Goal: Transaction & Acquisition: Purchase product/service

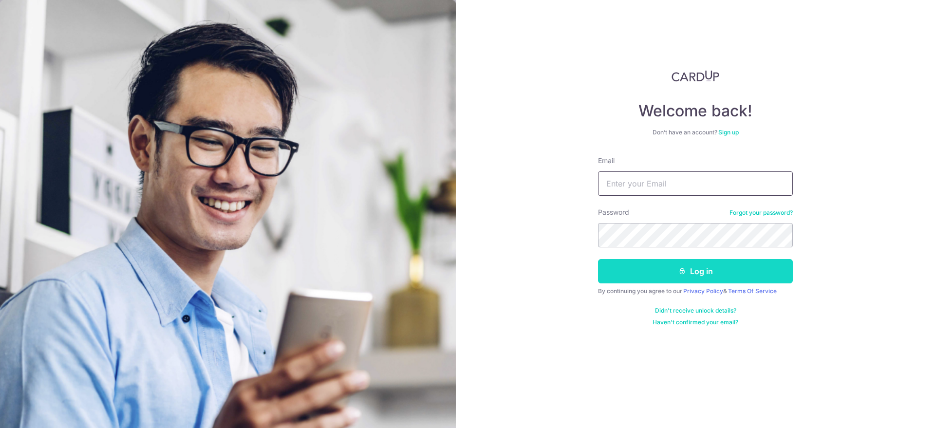
type input "[EMAIL_ADDRESS][DOMAIN_NAME]"
click at [661, 270] on button "Log in" at bounding box center [695, 271] width 195 height 24
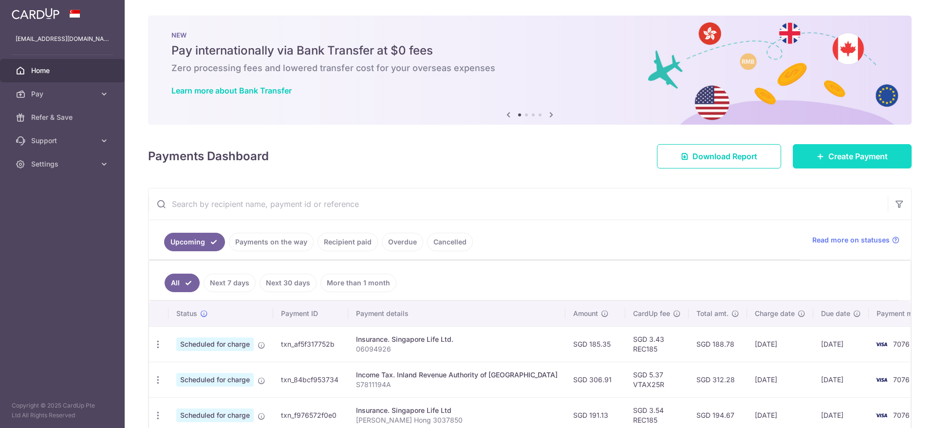
click at [816, 150] on link "Create Payment" at bounding box center [852, 156] width 119 height 24
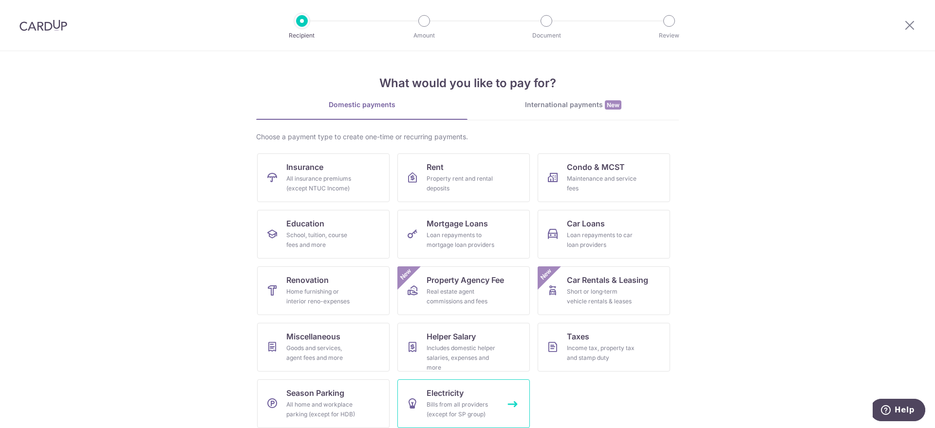
click at [455, 420] on link "Electricity Bills from all providers (except for SP group)" at bounding box center [464, 403] width 133 height 49
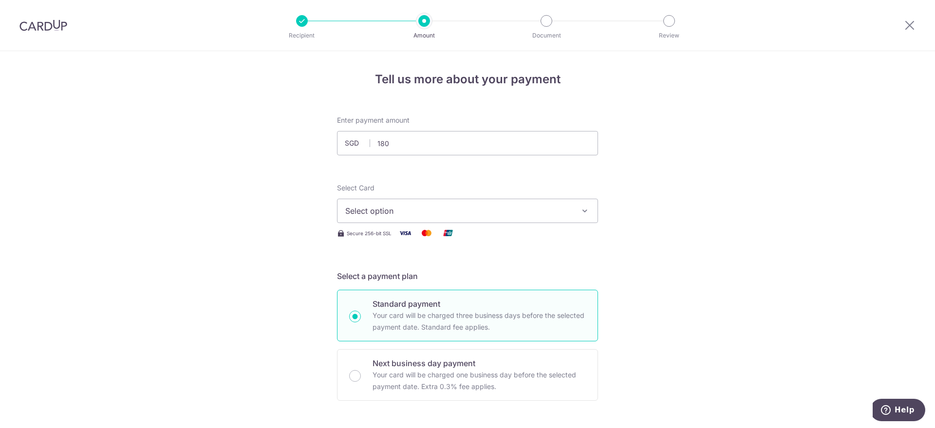
type input "180.00"
click at [491, 214] on span "Select option" at bounding box center [458, 211] width 227 height 12
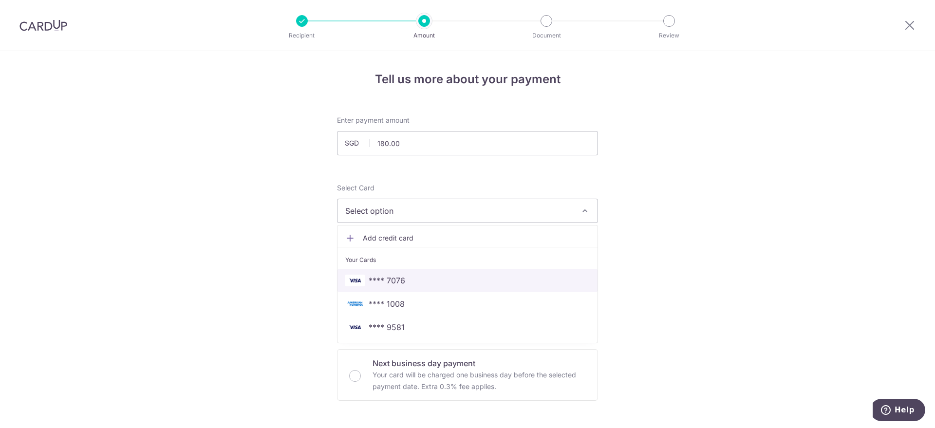
click at [400, 275] on span "**** 7076" at bounding box center [387, 281] width 37 height 12
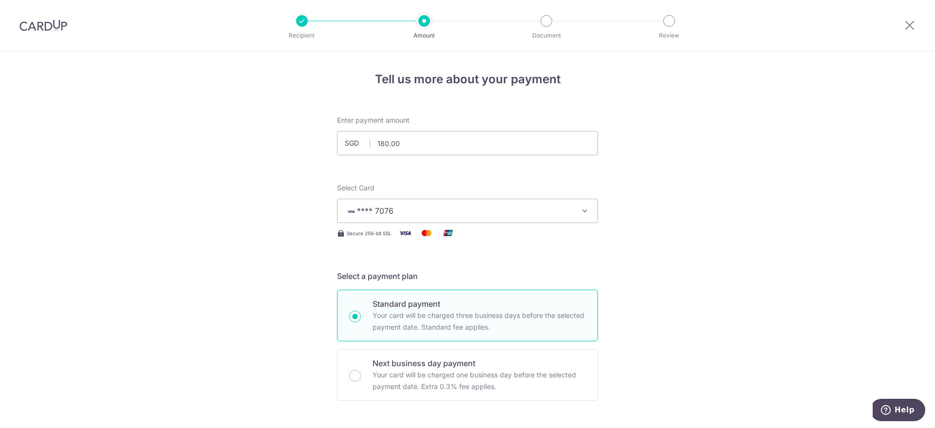
click at [577, 204] on button "**** 7076" at bounding box center [467, 211] width 261 height 24
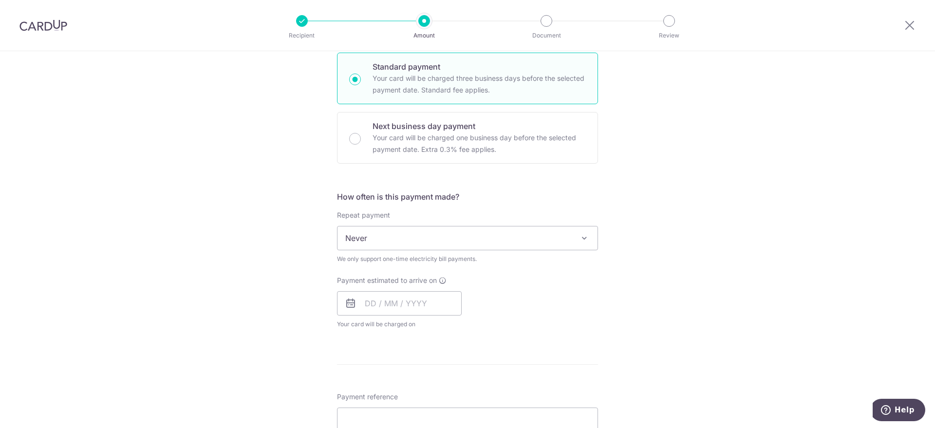
scroll to position [244, 0]
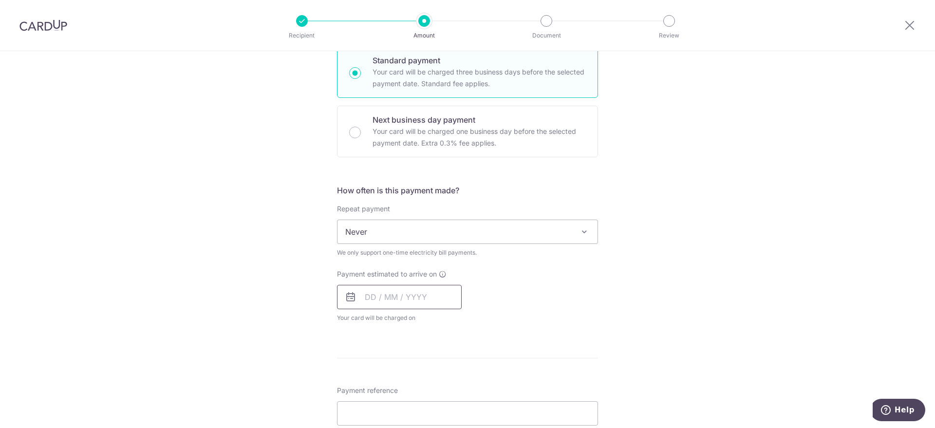
click at [416, 301] on input "text" at bounding box center [399, 297] width 125 height 24
drag, startPoint x: 452, startPoint y: 406, endPoint x: 484, endPoint y: 360, distance: 56.0
click at [452, 406] on link "19" at bounding box center [455, 406] width 16 height 16
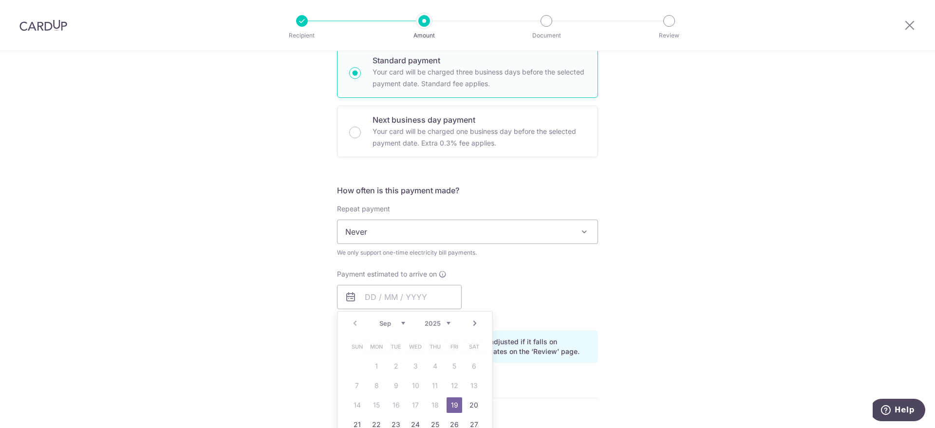
type input "19/09/2025"
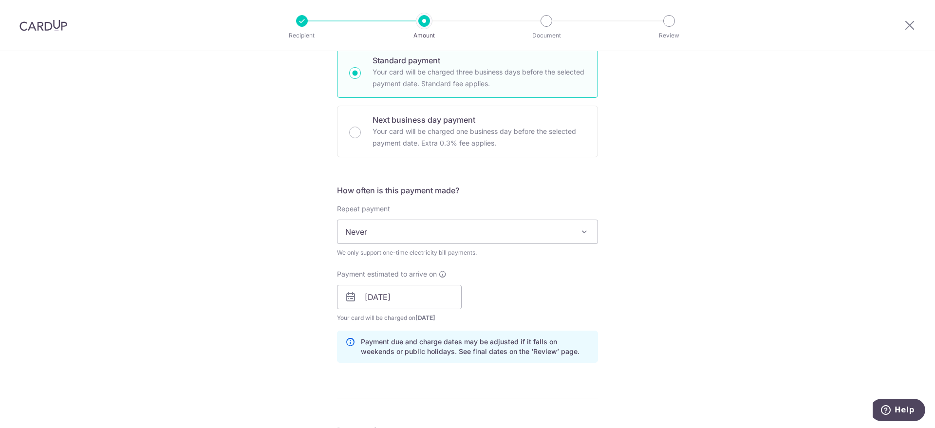
click at [532, 280] on div "Payment estimated to arrive on 19/09/2025 Prev Next Sep Oct Nov Dec 2025 2026 2…" at bounding box center [467, 296] width 273 height 54
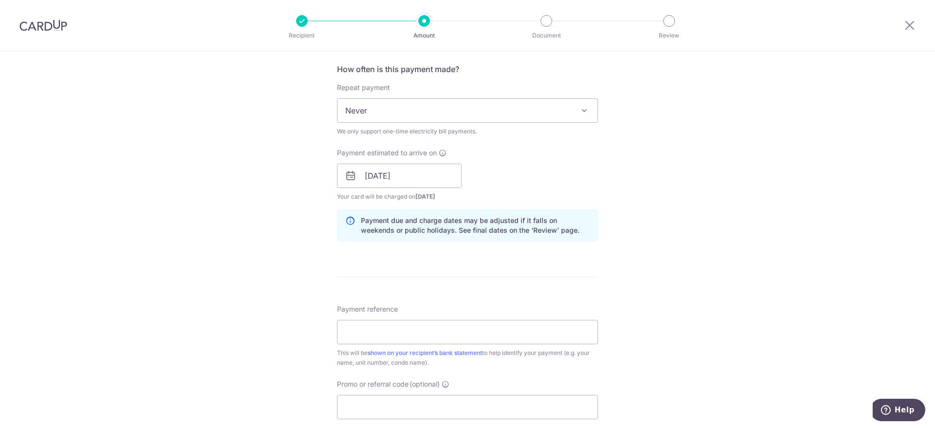
scroll to position [365, 0]
click at [498, 317] on div "Payment reference This will be shown on your recipient’s bank statement to help…" at bounding box center [467, 335] width 261 height 63
click at [493, 326] on input "Payment reference" at bounding box center [467, 332] width 261 height 24
type input "9488615518"
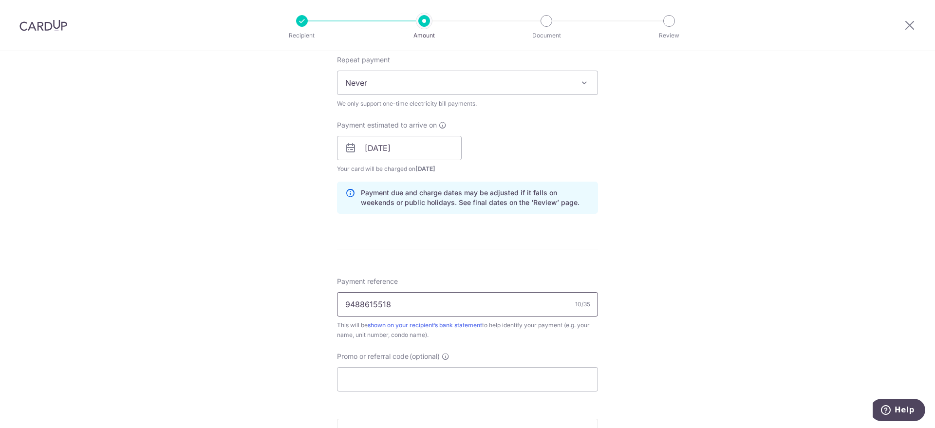
scroll to position [406, 0]
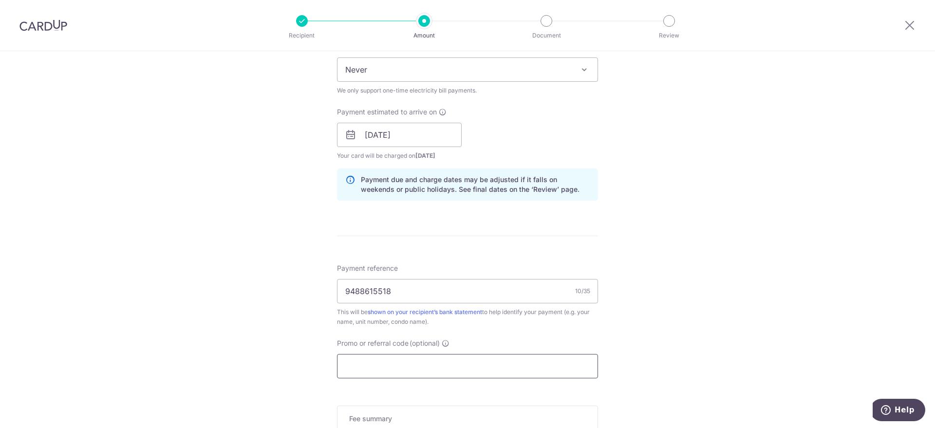
click at [441, 361] on input "Promo or referral code (optional)" at bounding box center [467, 366] width 261 height 24
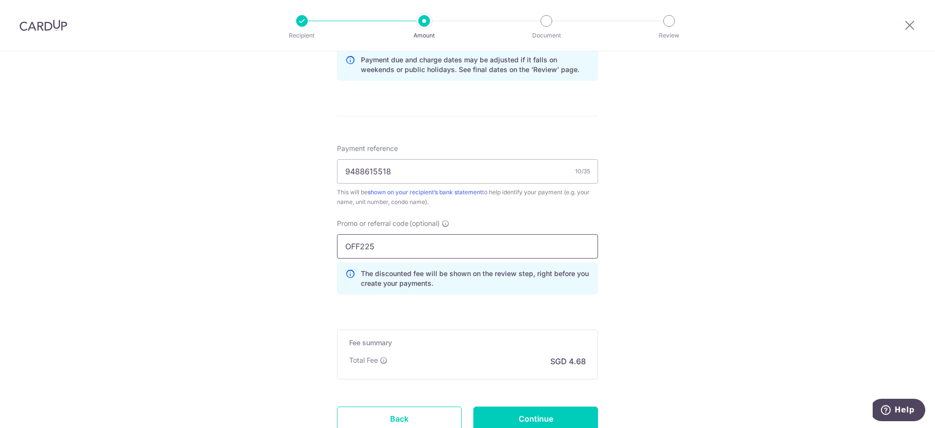
scroll to position [528, 0]
type input "OFF225"
click at [540, 426] on input "Continue" at bounding box center [536, 417] width 125 height 24
type input "Create Schedule"
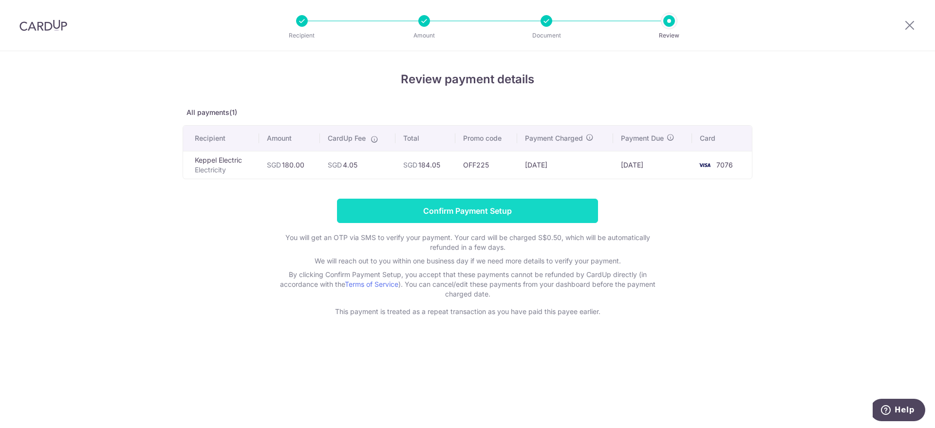
click at [449, 200] on input "Confirm Payment Setup" at bounding box center [467, 211] width 261 height 24
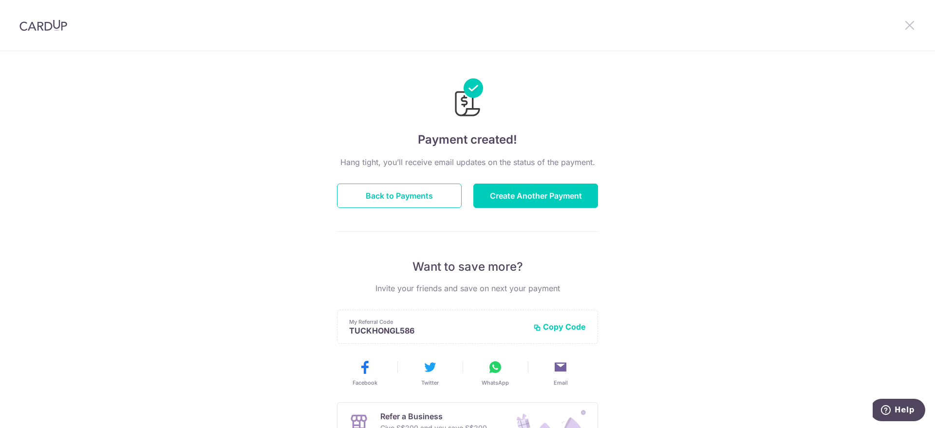
click at [909, 26] on icon at bounding box center [910, 25] width 12 height 12
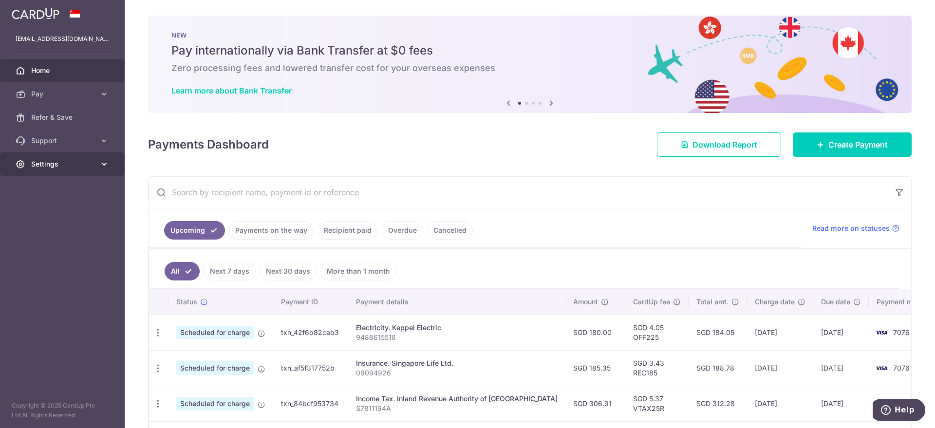
click at [75, 162] on span "Settings" at bounding box center [63, 164] width 64 height 10
click at [86, 192] on link "Account" at bounding box center [62, 187] width 125 height 23
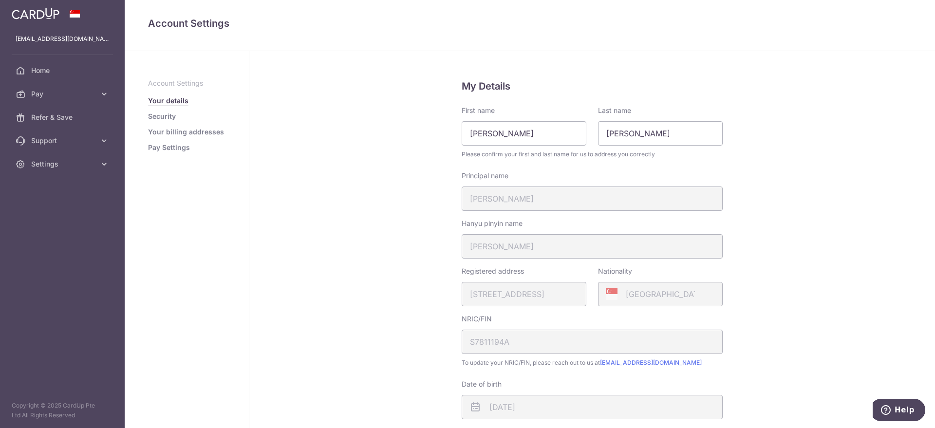
click at [168, 150] on link "Pay Settings" at bounding box center [169, 148] width 42 height 10
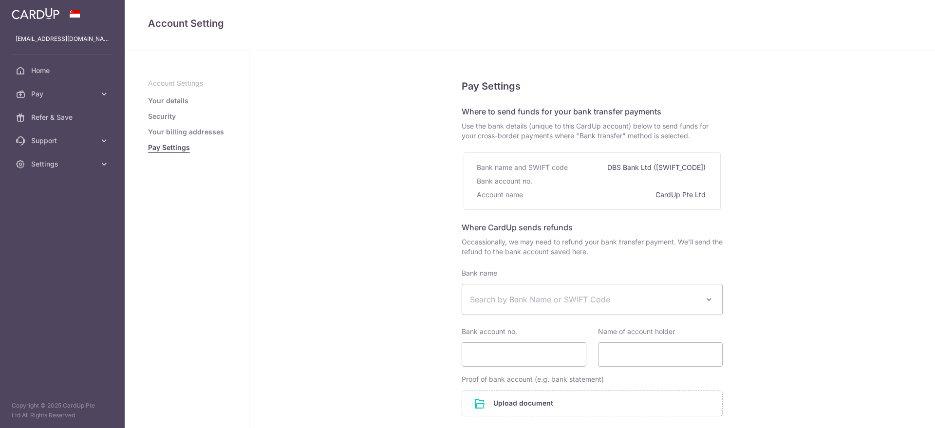
select select
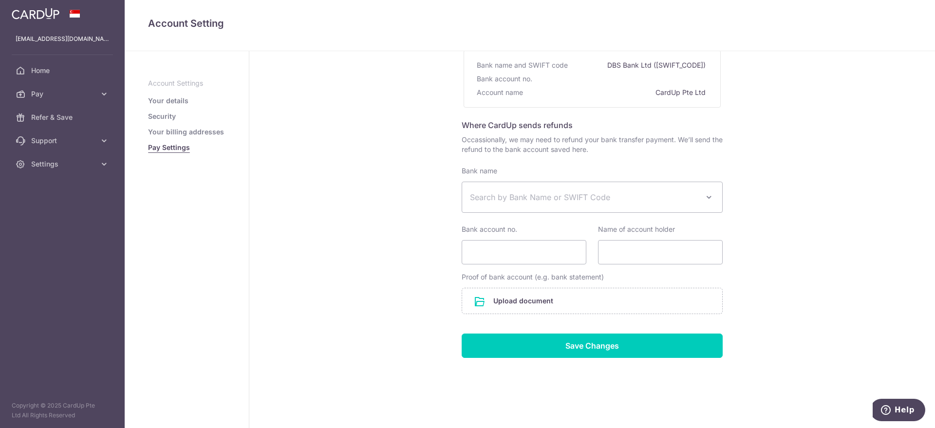
scroll to position [105, 0]
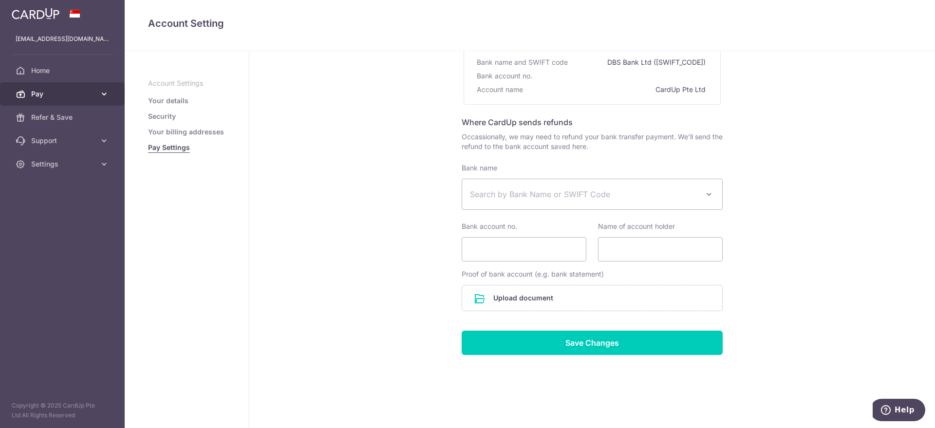
click at [105, 92] on icon at bounding box center [104, 94] width 10 height 10
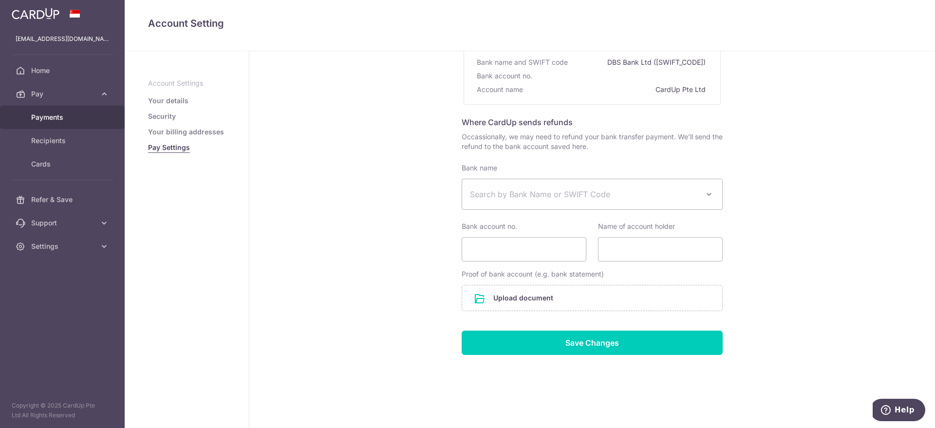
click at [69, 113] on span "Payments" at bounding box center [63, 118] width 64 height 10
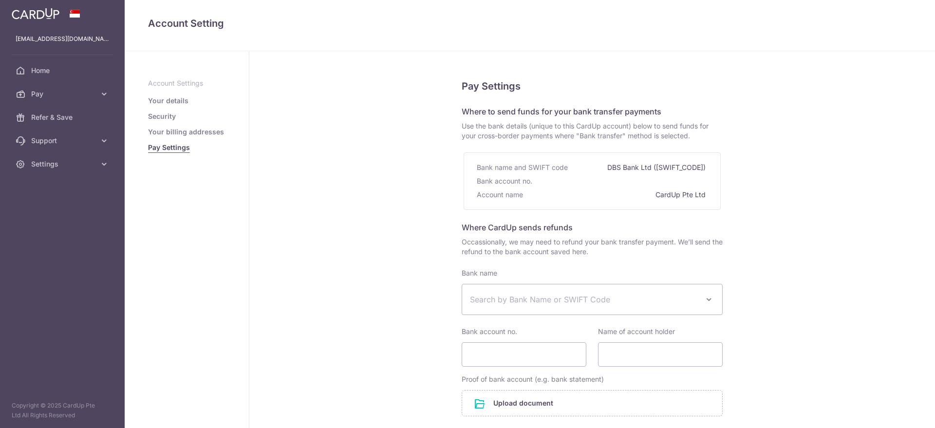
select select
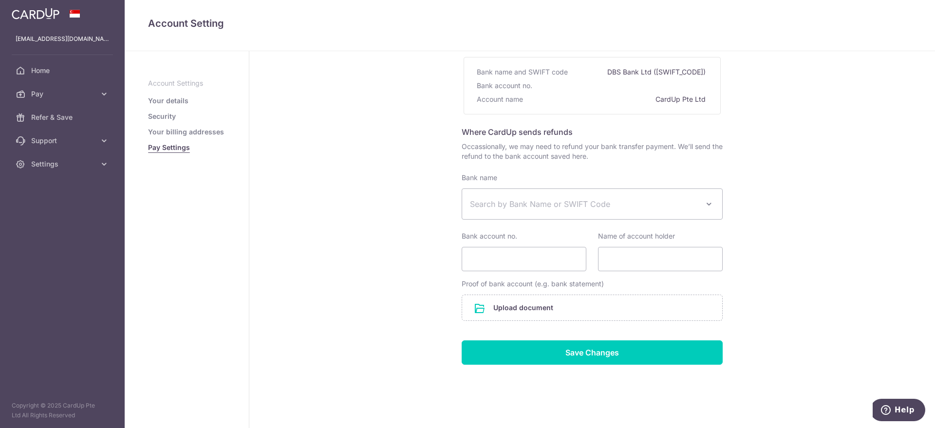
scroll to position [105, 0]
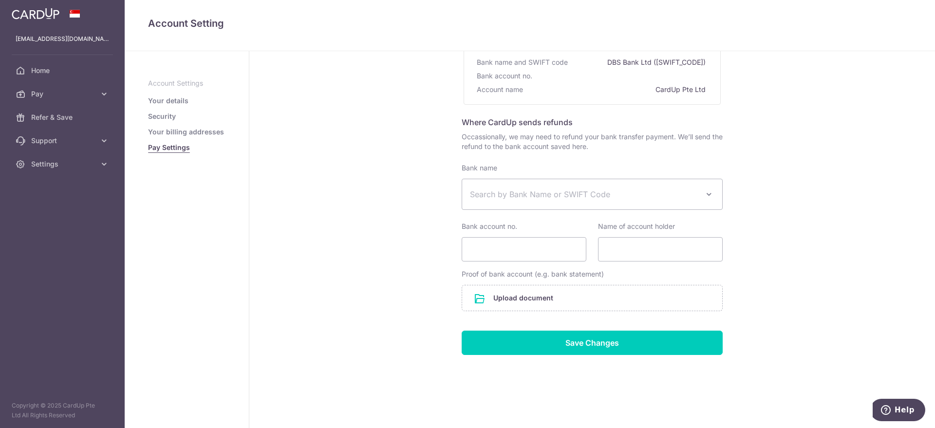
click at [530, 201] on span "Search by Bank Name or SWIFT Code" at bounding box center [592, 194] width 260 height 30
click at [333, 170] on div "Pay Settings Where to send funds for your bank transfer payments Use the bank d…" at bounding box center [592, 187] width 686 height 482
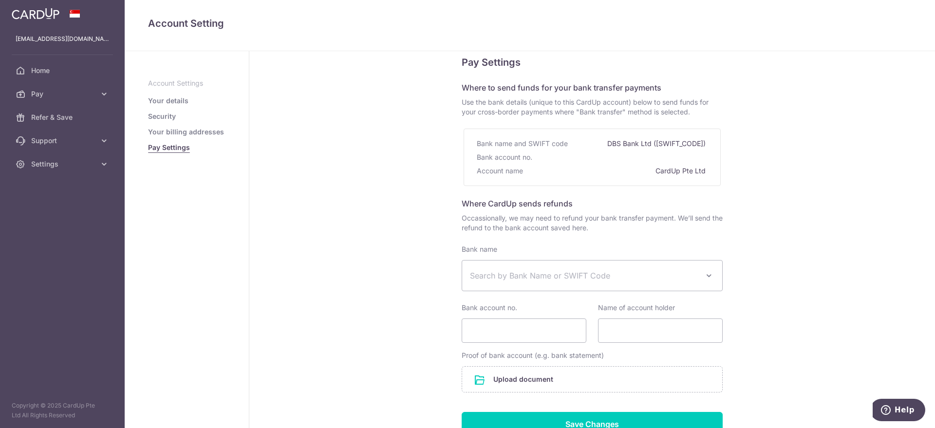
scroll to position [0, 0]
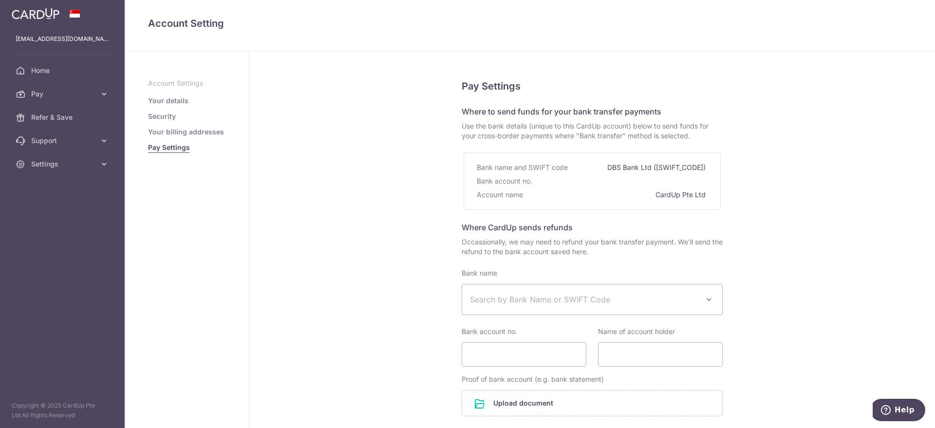
click at [173, 104] on link "Your details" at bounding box center [168, 101] width 40 height 10
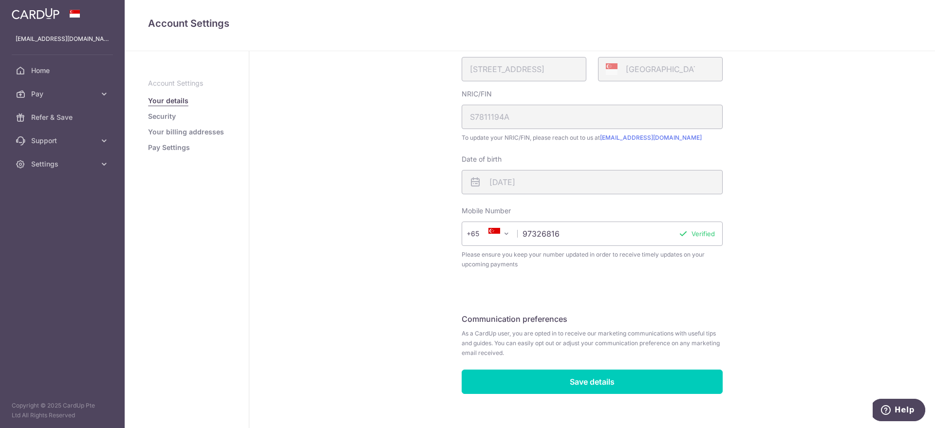
scroll to position [237, 0]
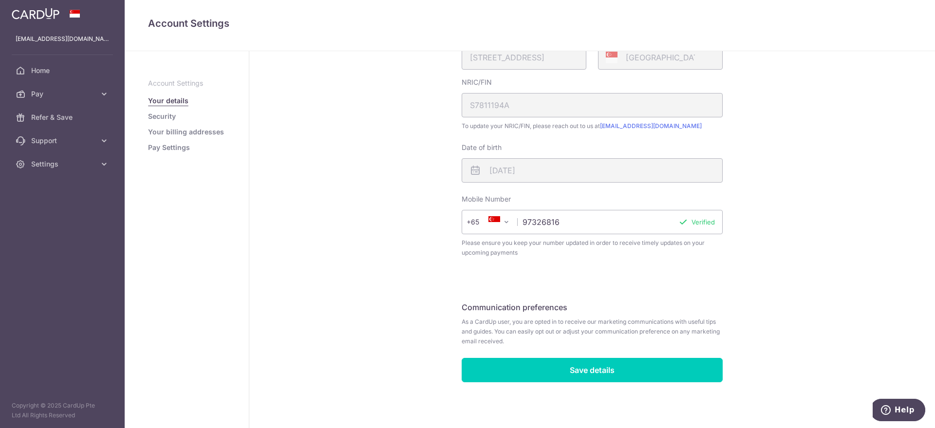
click at [182, 89] on ul "Account Settings Your details Security Your billing addresses Pay Settings" at bounding box center [186, 115] width 77 height 74
click at [161, 116] on link "Security" at bounding box center [162, 117] width 28 height 10
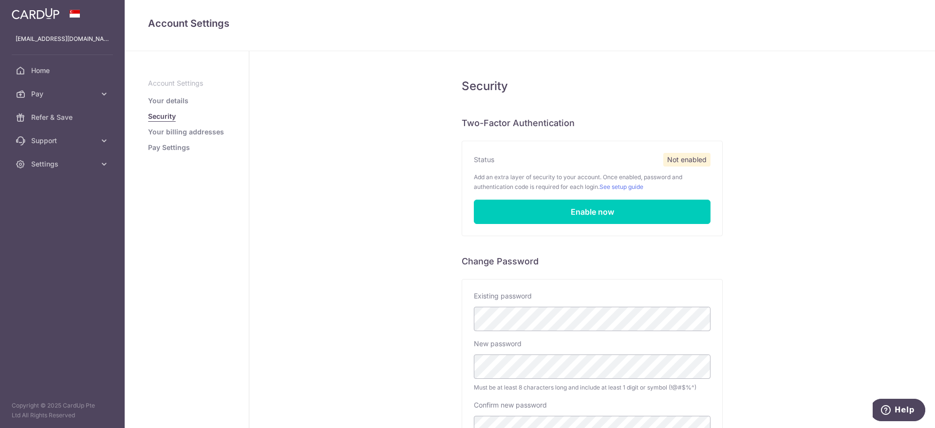
click at [167, 130] on link "Your billing addresses" at bounding box center [186, 132] width 76 height 10
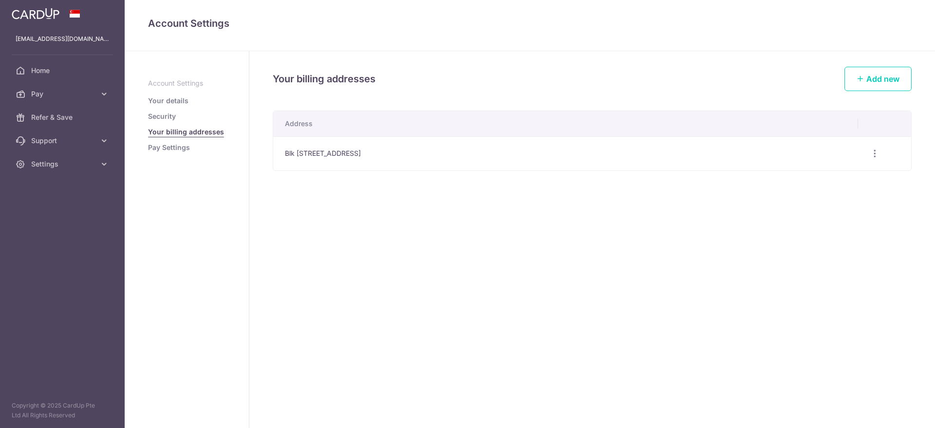
click at [169, 117] on link "Security" at bounding box center [162, 117] width 28 height 10
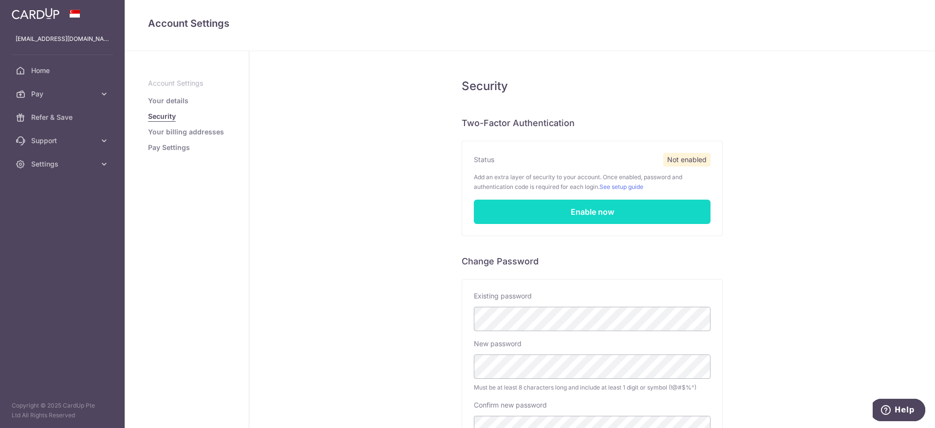
click at [551, 212] on link "Enable now" at bounding box center [592, 212] width 237 height 24
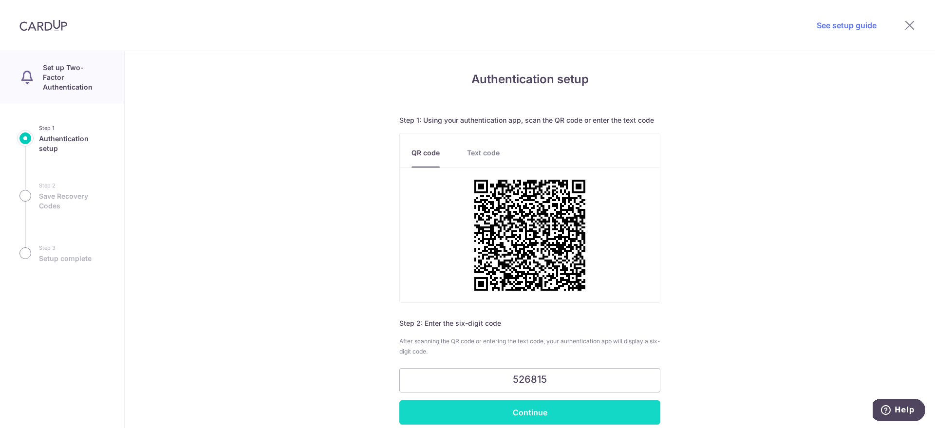
type input "526815"
click at [526, 411] on input "Continue" at bounding box center [529, 412] width 261 height 24
